Goal: Transaction & Acquisition: Book appointment/travel/reservation

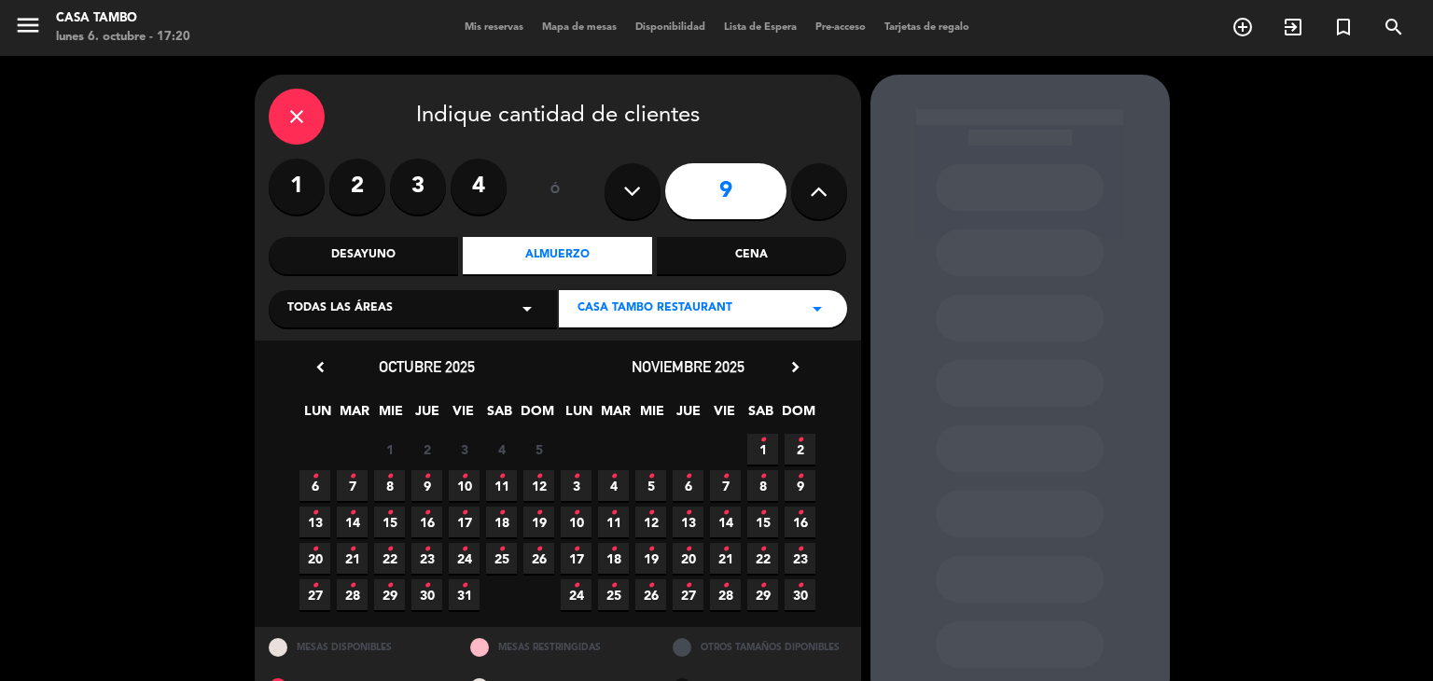
click at [299, 113] on icon "close" at bounding box center [296, 116] width 22 height 22
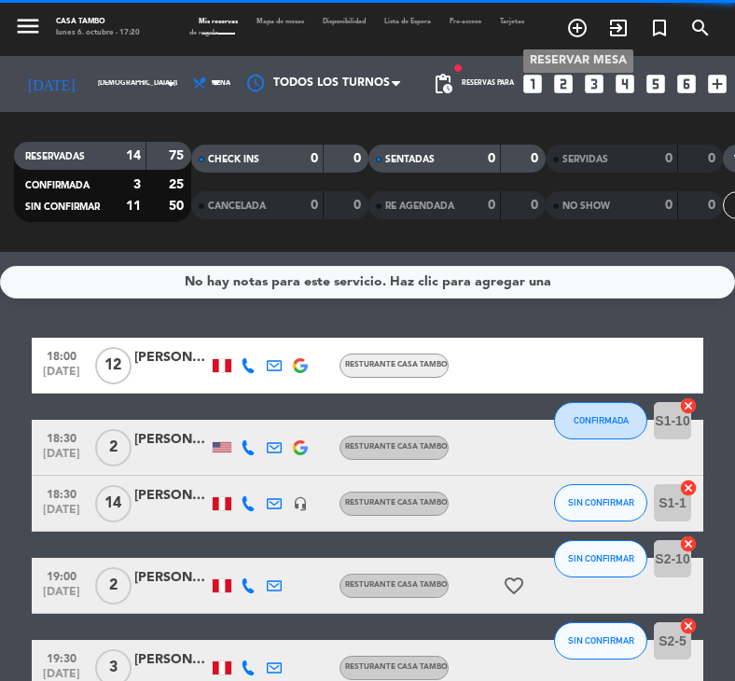
click at [579, 27] on icon "add_circle_outline" at bounding box center [577, 28] width 22 height 22
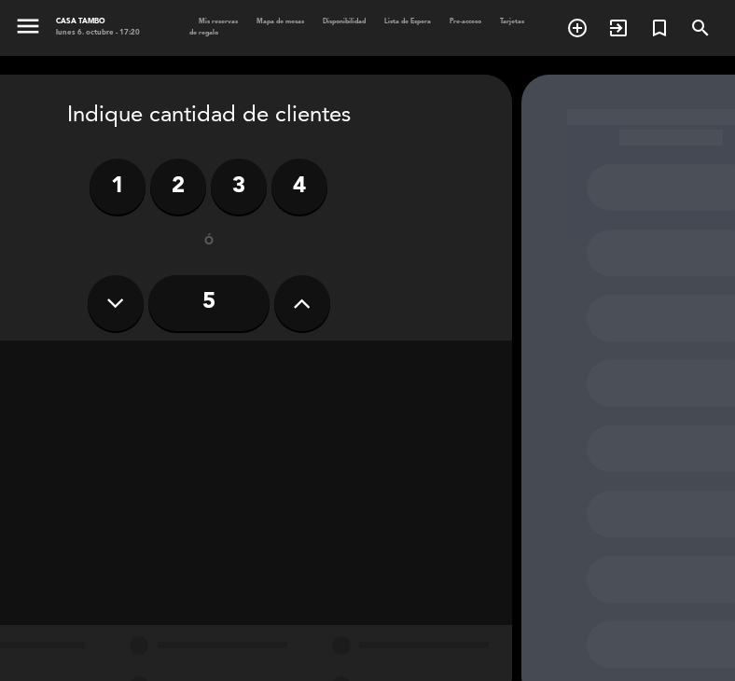
click at [299, 302] on icon at bounding box center [302, 303] width 18 height 28
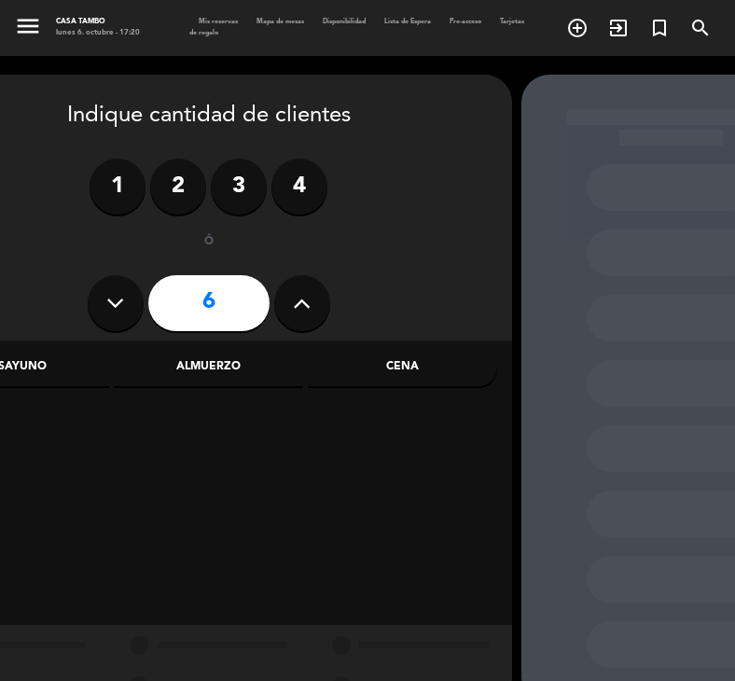
click at [298, 202] on label "4" at bounding box center [299, 187] width 56 height 56
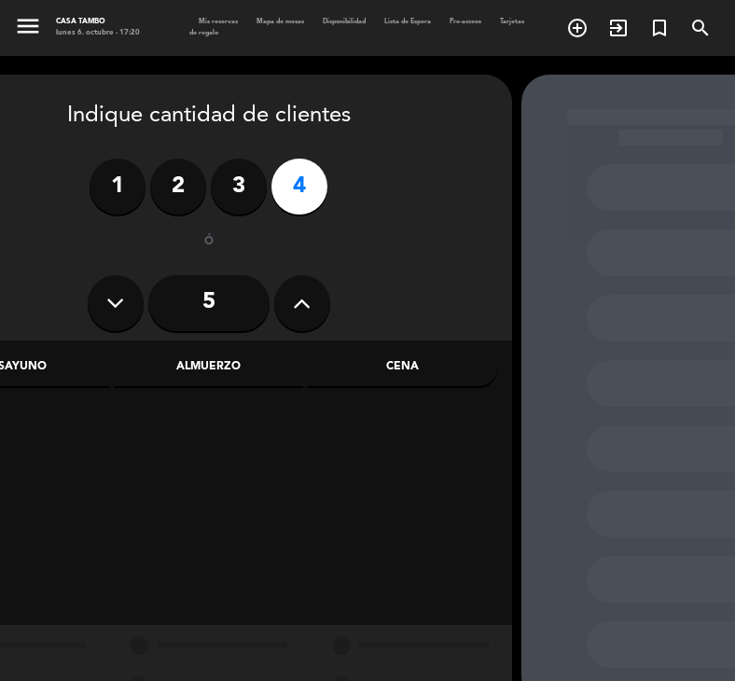
click at [238, 363] on div "Almuerzo" at bounding box center [208, 367] width 189 height 37
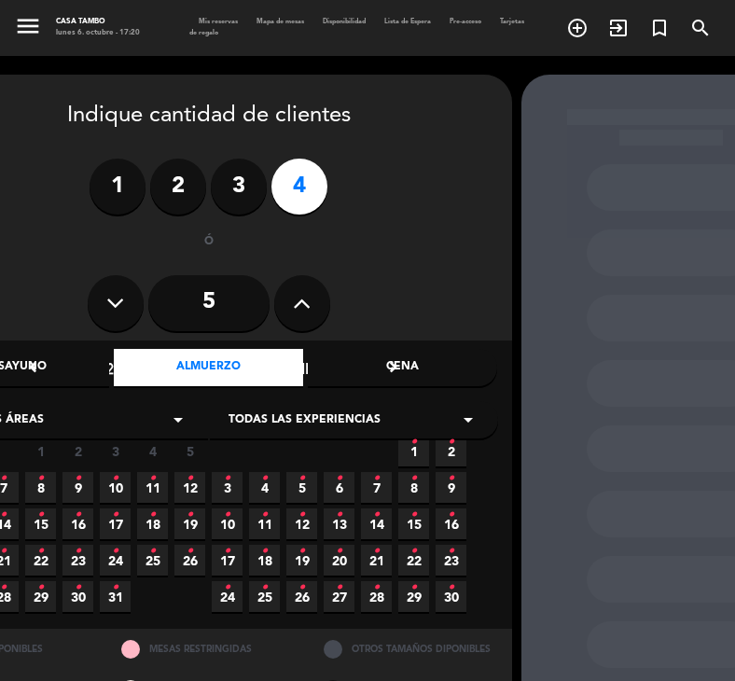
click at [320, 419] on span "Todas las experiencias" at bounding box center [305, 420] width 152 height 19
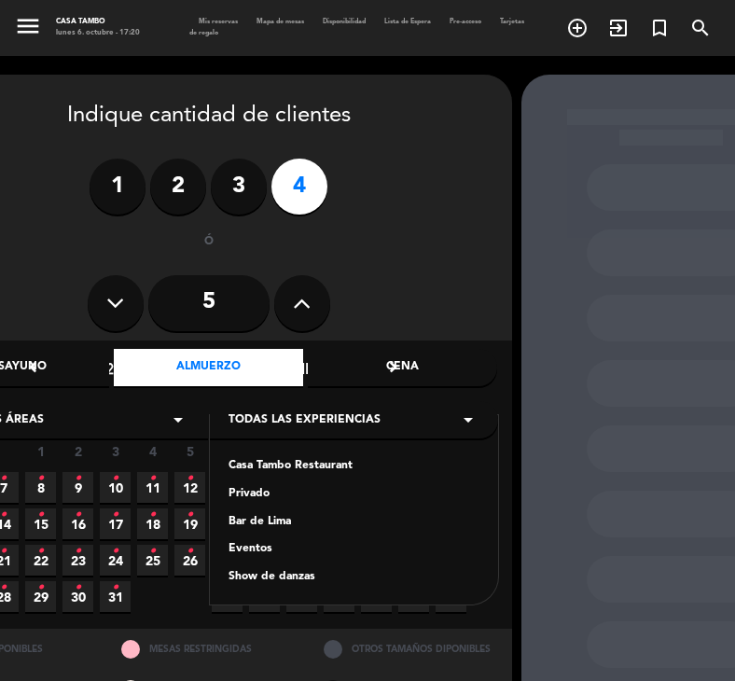
click at [295, 467] on div "Casa Tambo Restaurant" at bounding box center [354, 466] width 251 height 19
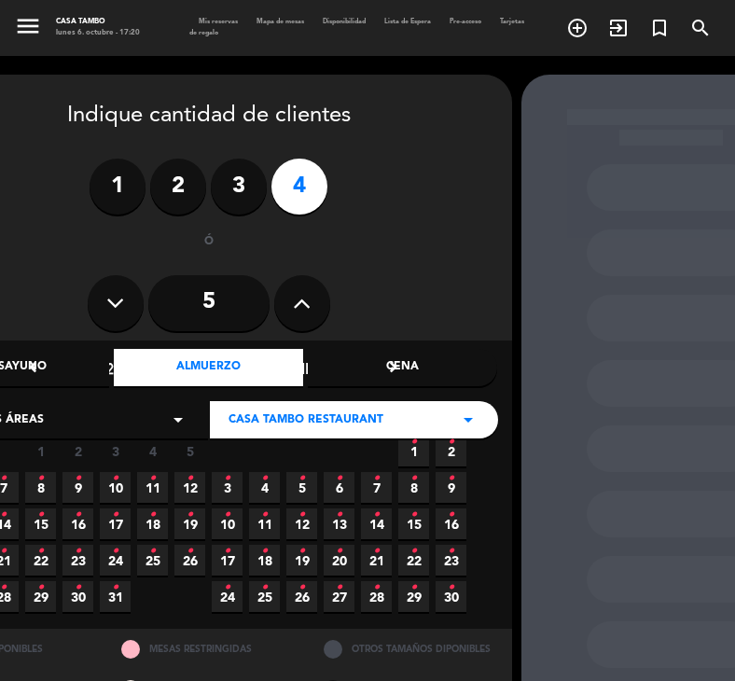
click at [42, 524] on icon "•" at bounding box center [40, 515] width 7 height 30
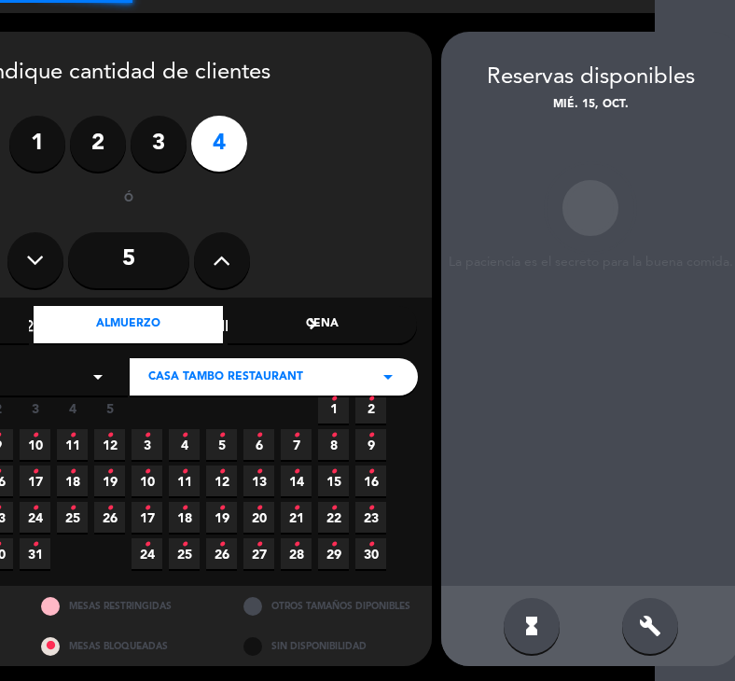
scroll to position [45, 85]
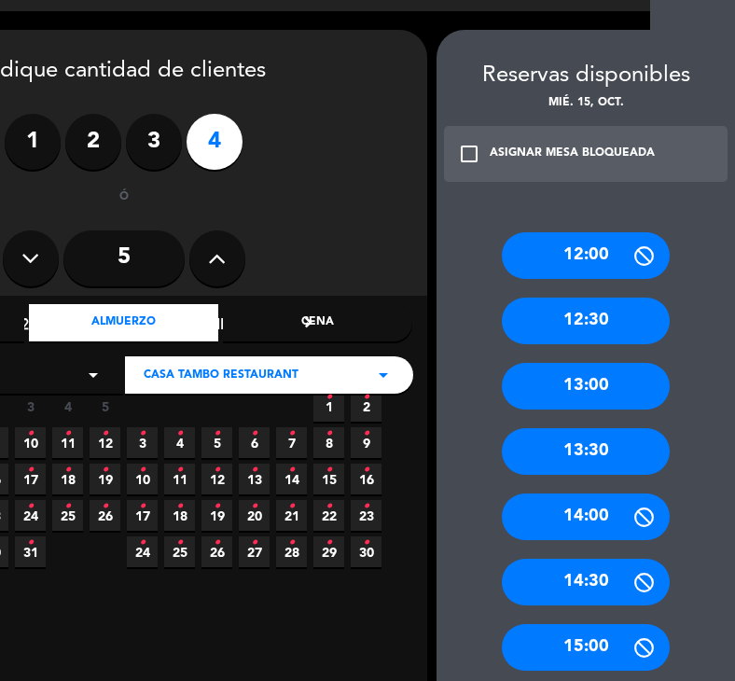
click at [597, 447] on div "13:30" at bounding box center [586, 451] width 168 height 47
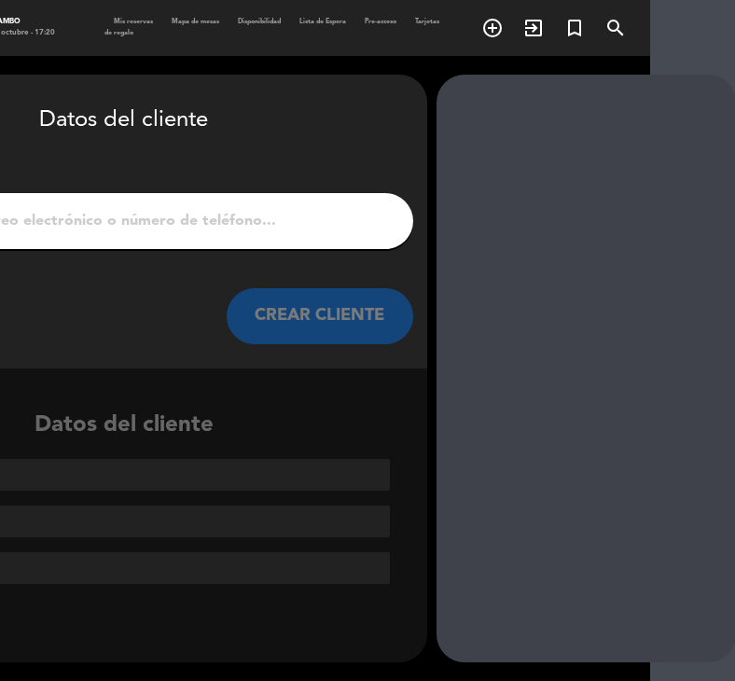
scroll to position [0, 85]
click at [349, 229] on input "1" at bounding box center [124, 221] width 550 height 26
paste input "Grupo: [GEOGRAPHIC_DATA] I - promperú"
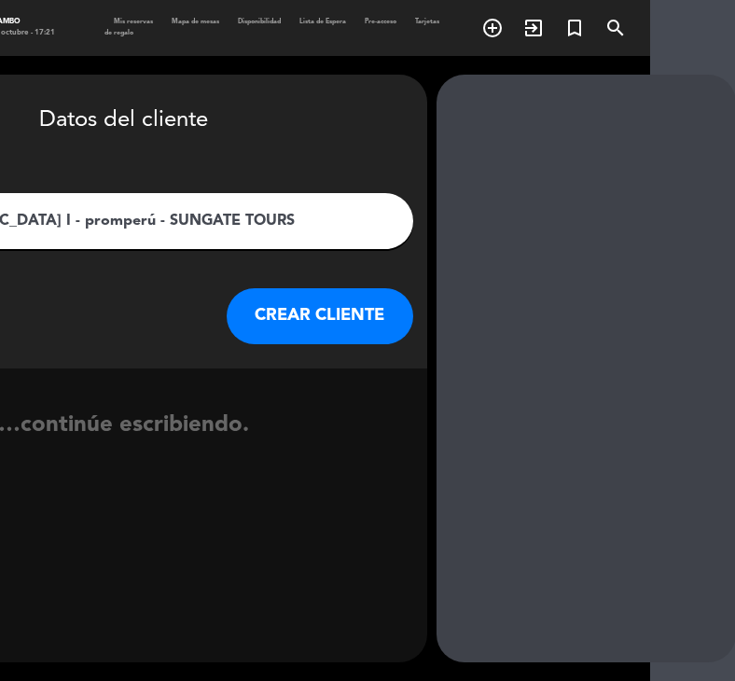
type input "Grupo: [GEOGRAPHIC_DATA] I - promperú - SUNGATE TOURS"
click at [321, 309] on button "CREAR CLIENTE" at bounding box center [320, 316] width 187 height 56
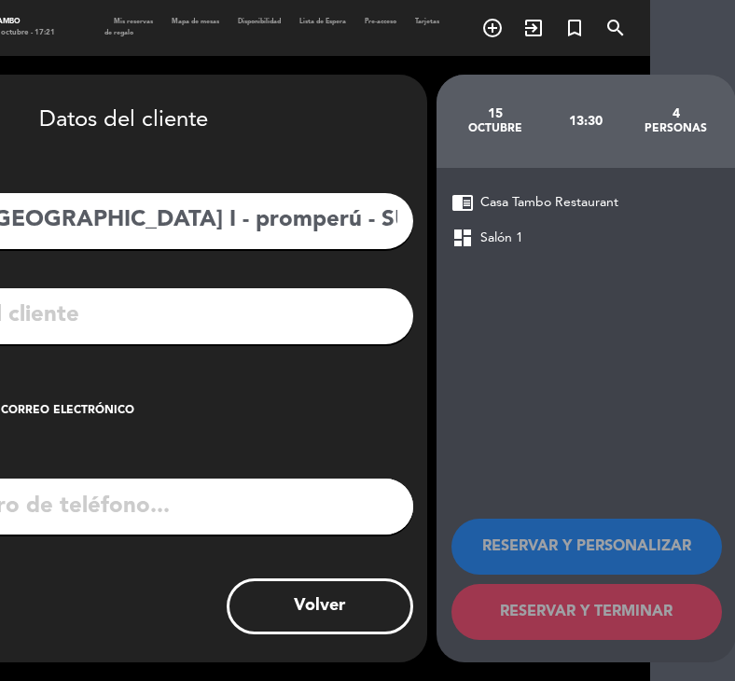
click at [99, 409] on div "Crear reserva sin correo electrónico" at bounding box center [8, 411] width 254 height 19
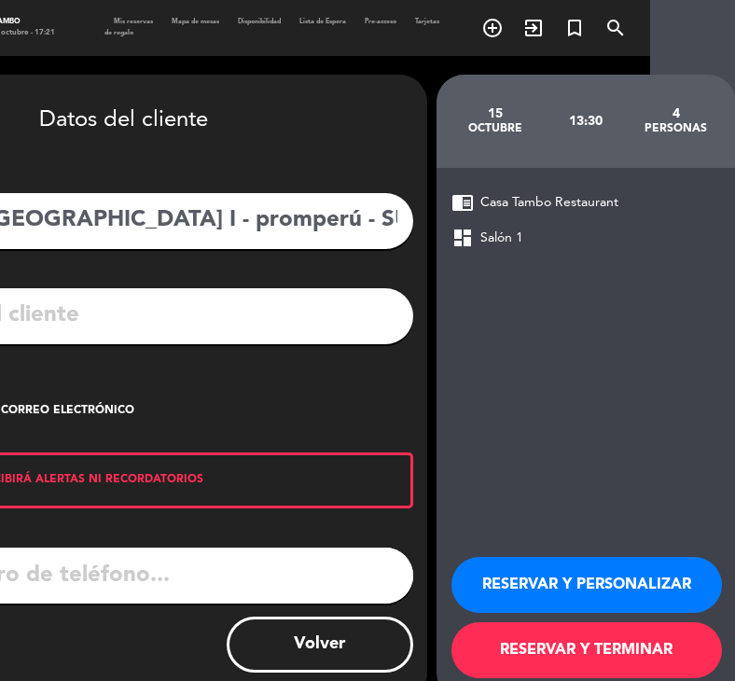
click at [548, 580] on button "RESERVAR Y PERSONALIZAR" at bounding box center [587, 585] width 271 height 56
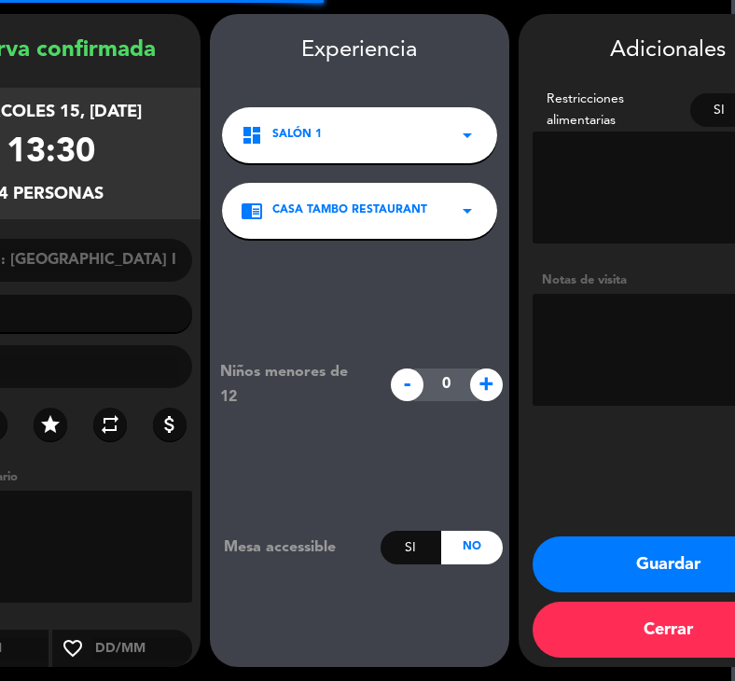
scroll to position [64, 0]
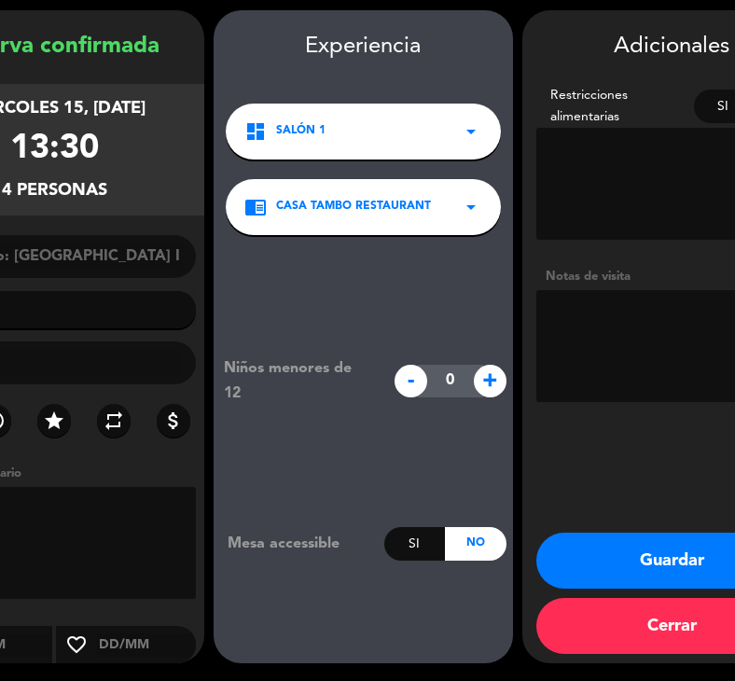
click at [647, 333] on textarea at bounding box center [671, 346] width 271 height 112
paste textarea "Almuerzo a la carta – El guía realizará el pago directamente después del consum…"
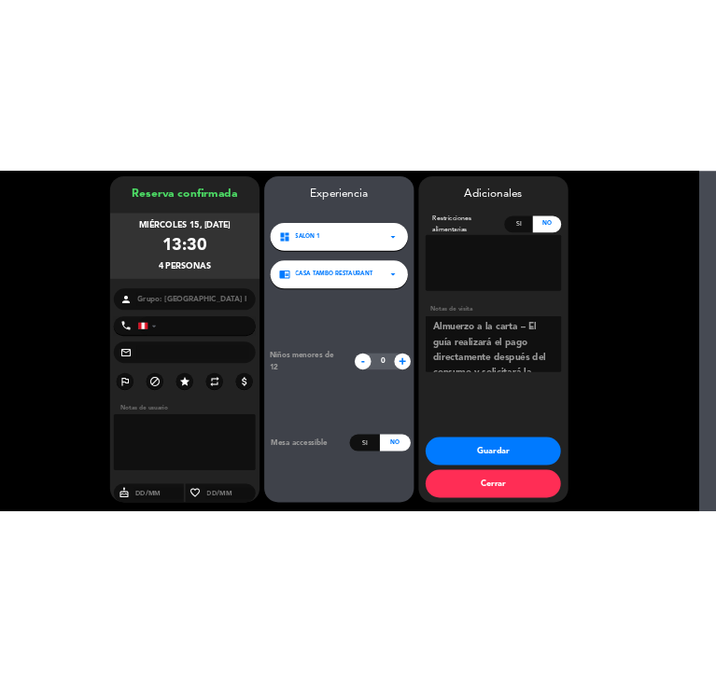
scroll to position [55, 0]
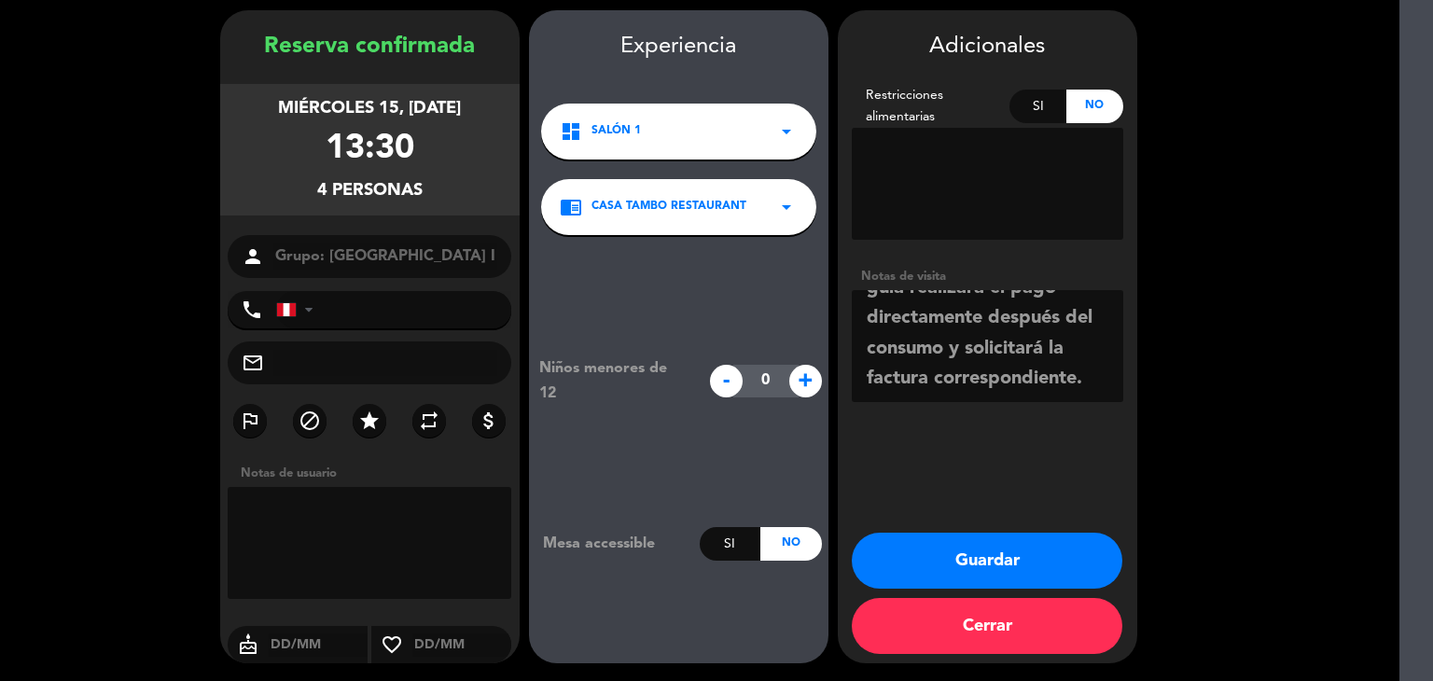
type textarea "Almuerzo a la carta – El guía realizará el pago directamente después del consum…"
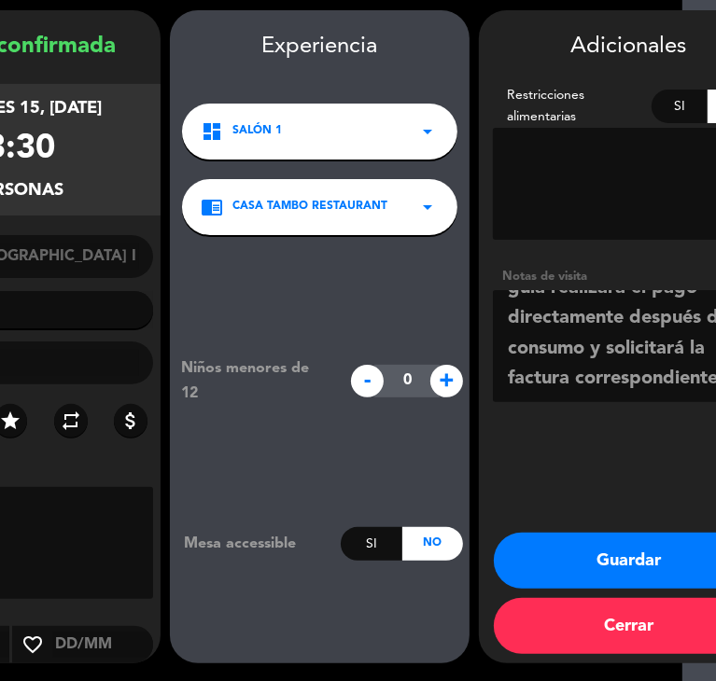
click at [605, 547] on button "Guardar" at bounding box center [629, 561] width 271 height 56
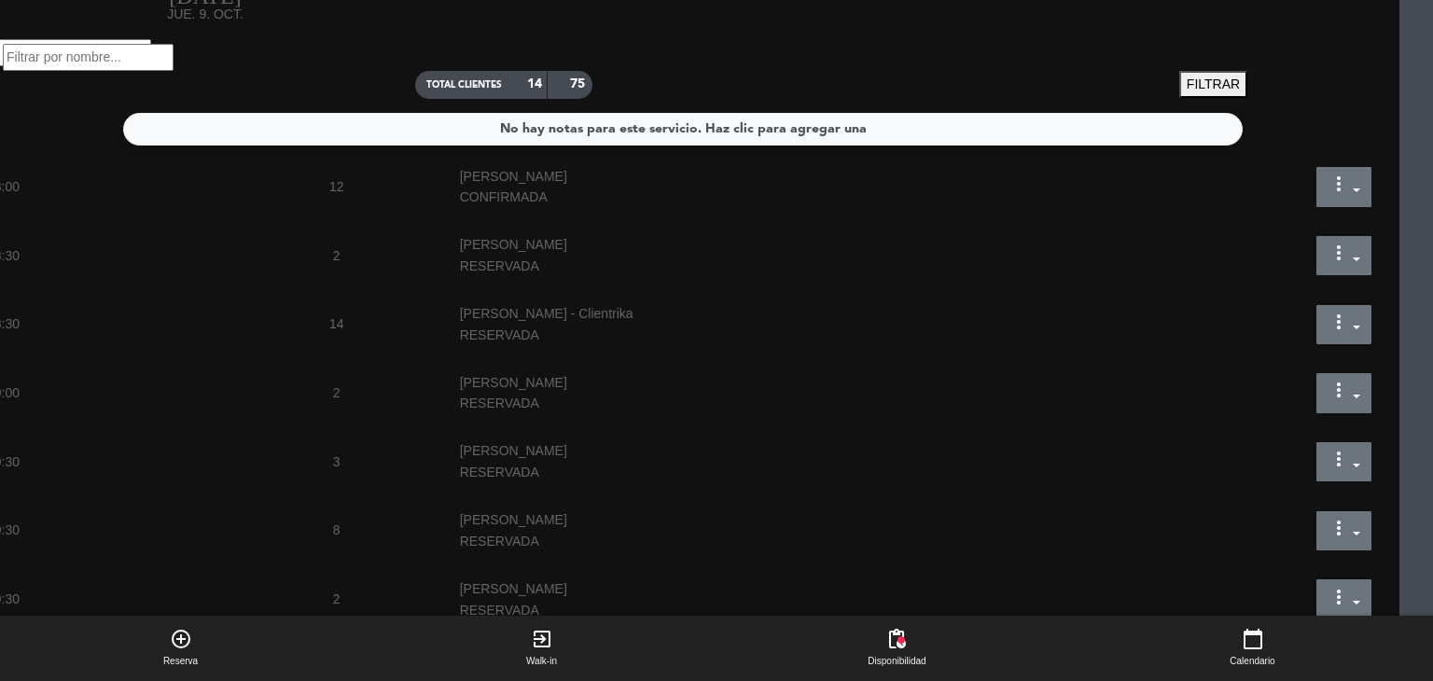
scroll to position [0, 34]
